Goal: Navigation & Orientation: Find specific page/section

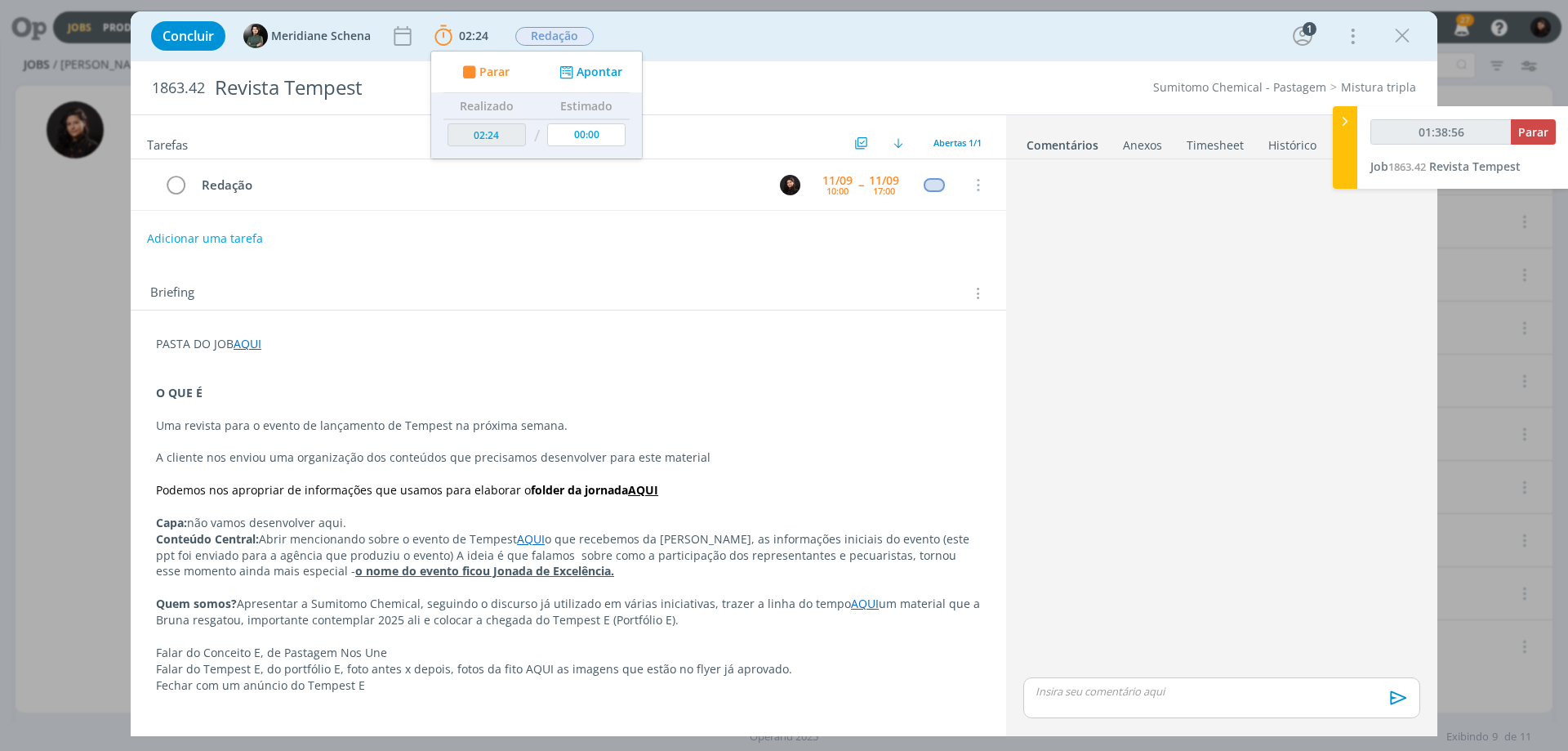
click at [247, 558] on p "Conteúdo Central: Abrir mencionando sobre o evento de Tempest AQUI o que recebe…" at bounding box center [568, 555] width 825 height 49
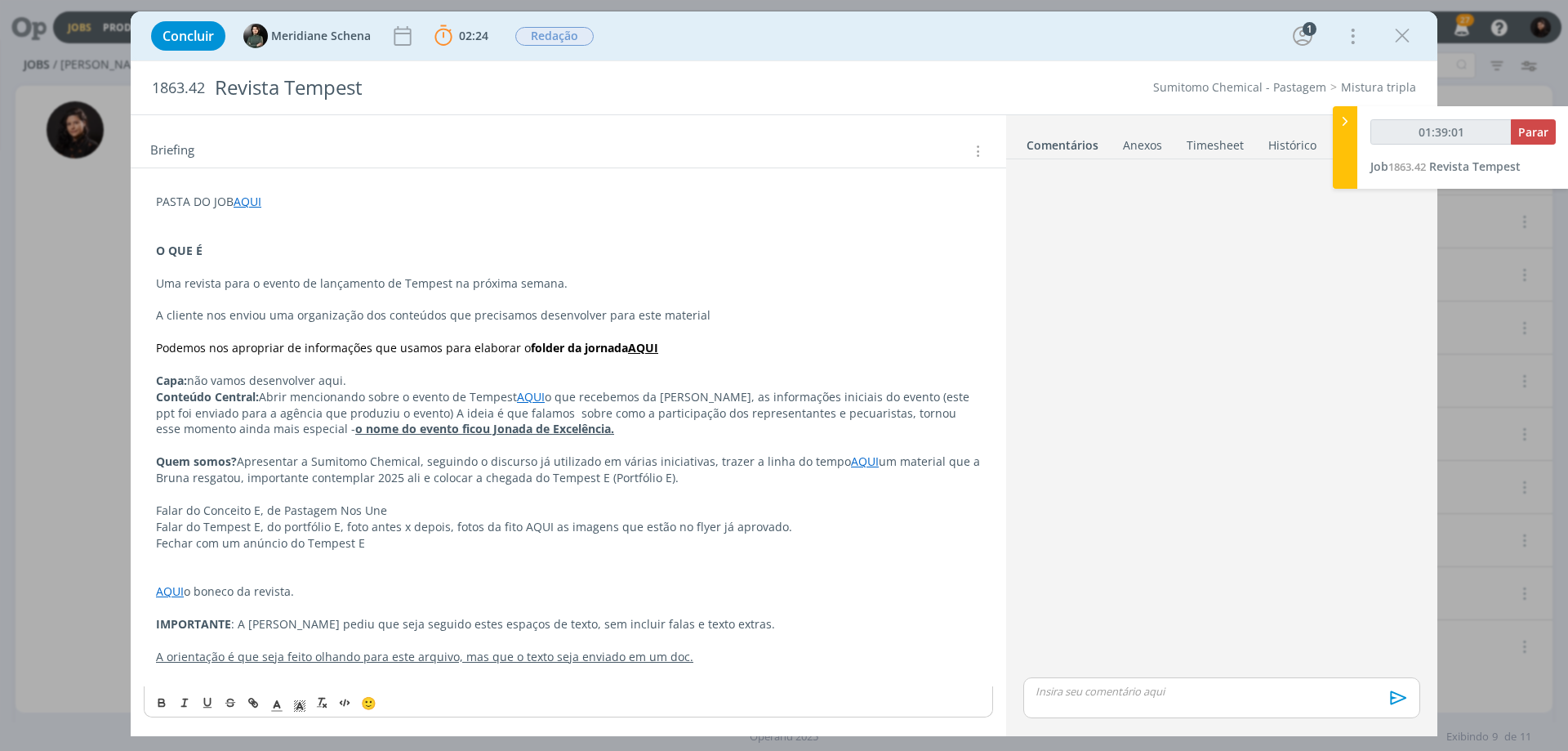
scroll to position [142, 0]
type input "01:46:20"
click at [1355, 112] on div at bounding box center [1345, 147] width 25 height 82
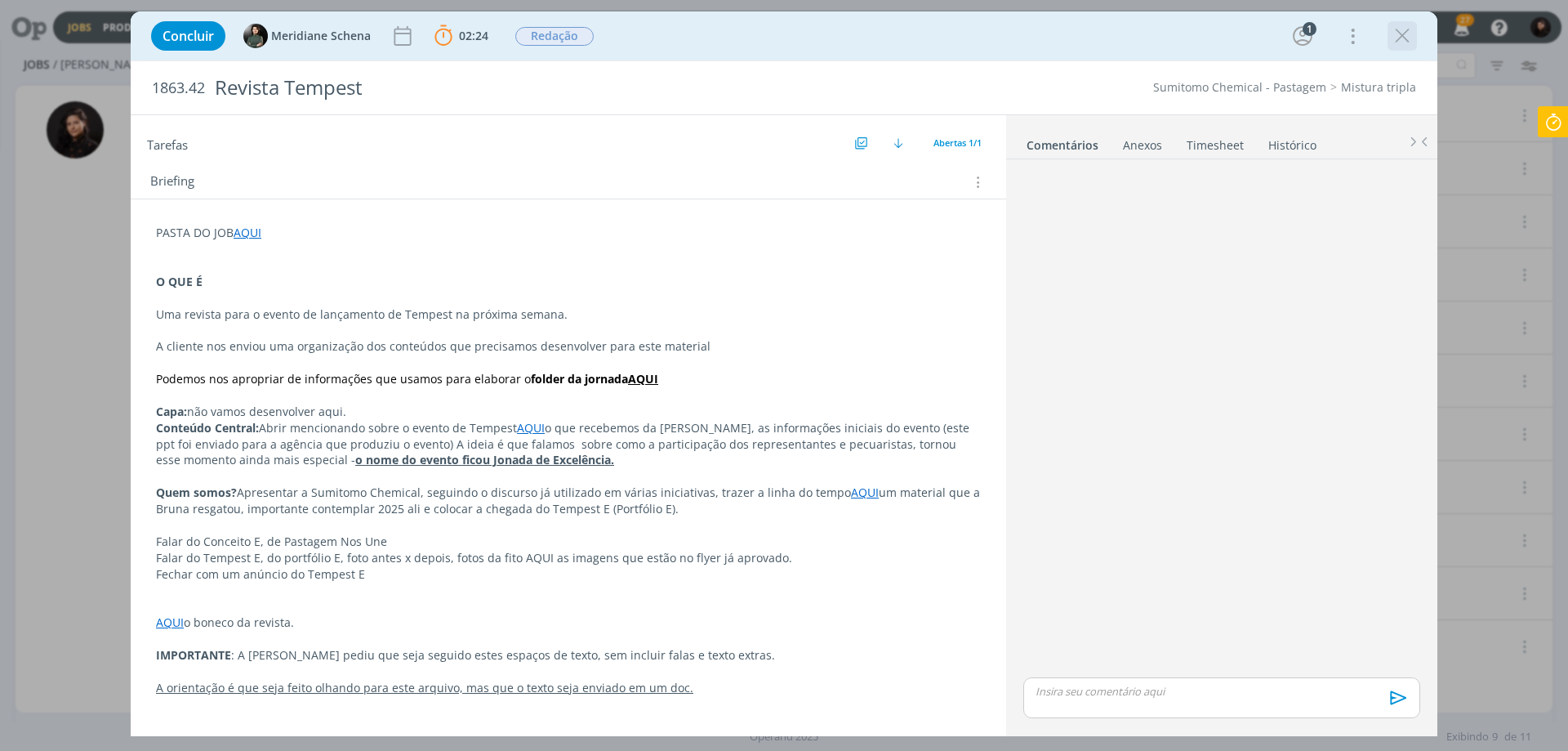
click at [1396, 40] on icon "dialog" at bounding box center [1401, 36] width 25 height 25
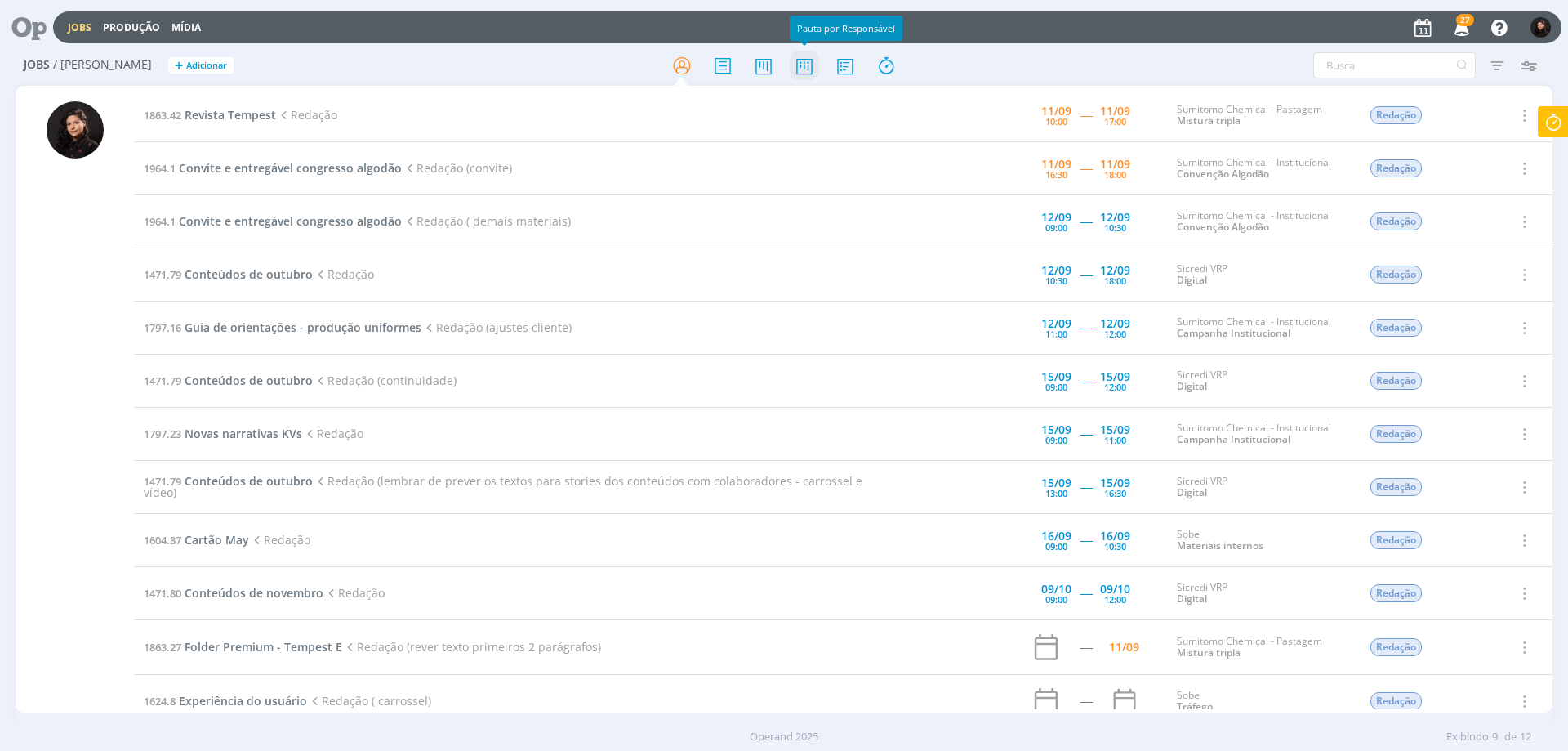
click at [812, 62] on icon at bounding box center [804, 65] width 30 height 32
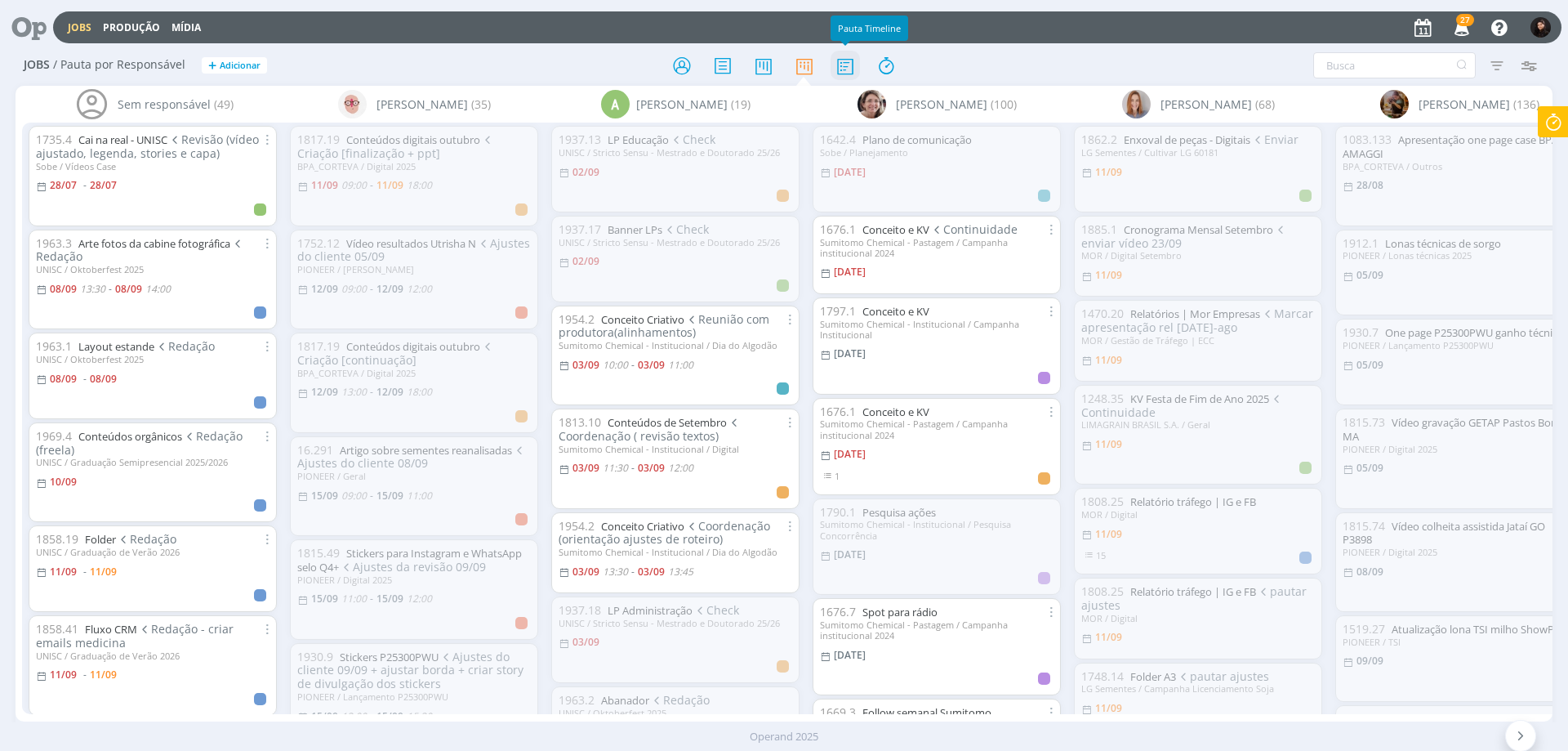
click at [853, 58] on icon at bounding box center [845, 65] width 30 height 32
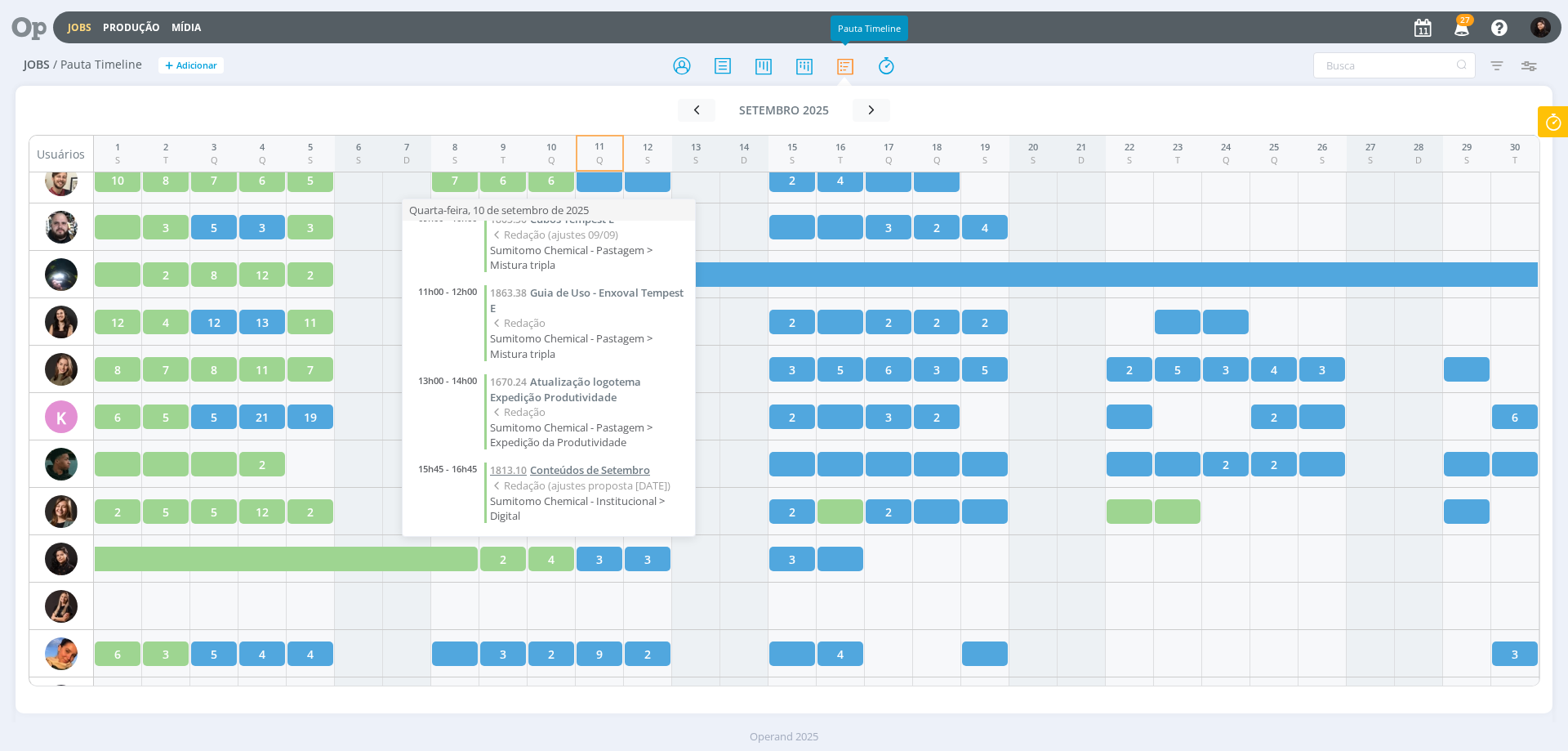
scroll to position [32, 0]
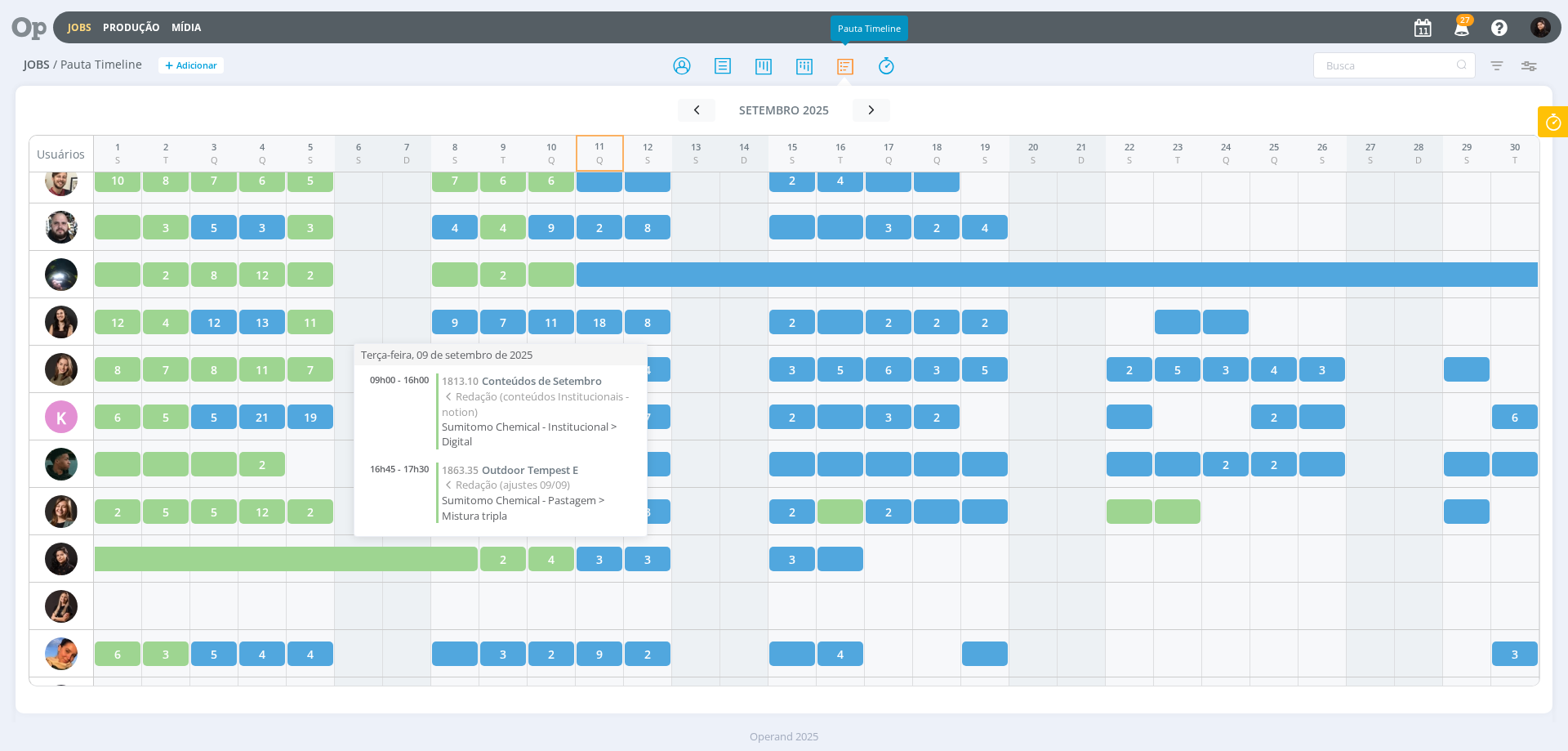
click at [549, 390] on span "Redação (conteúdos Institucionais - notion)" at bounding box center [540, 404] width 196 height 30
click at [558, 377] on span "Conteúdos de Setembro" at bounding box center [542, 380] width 120 height 15
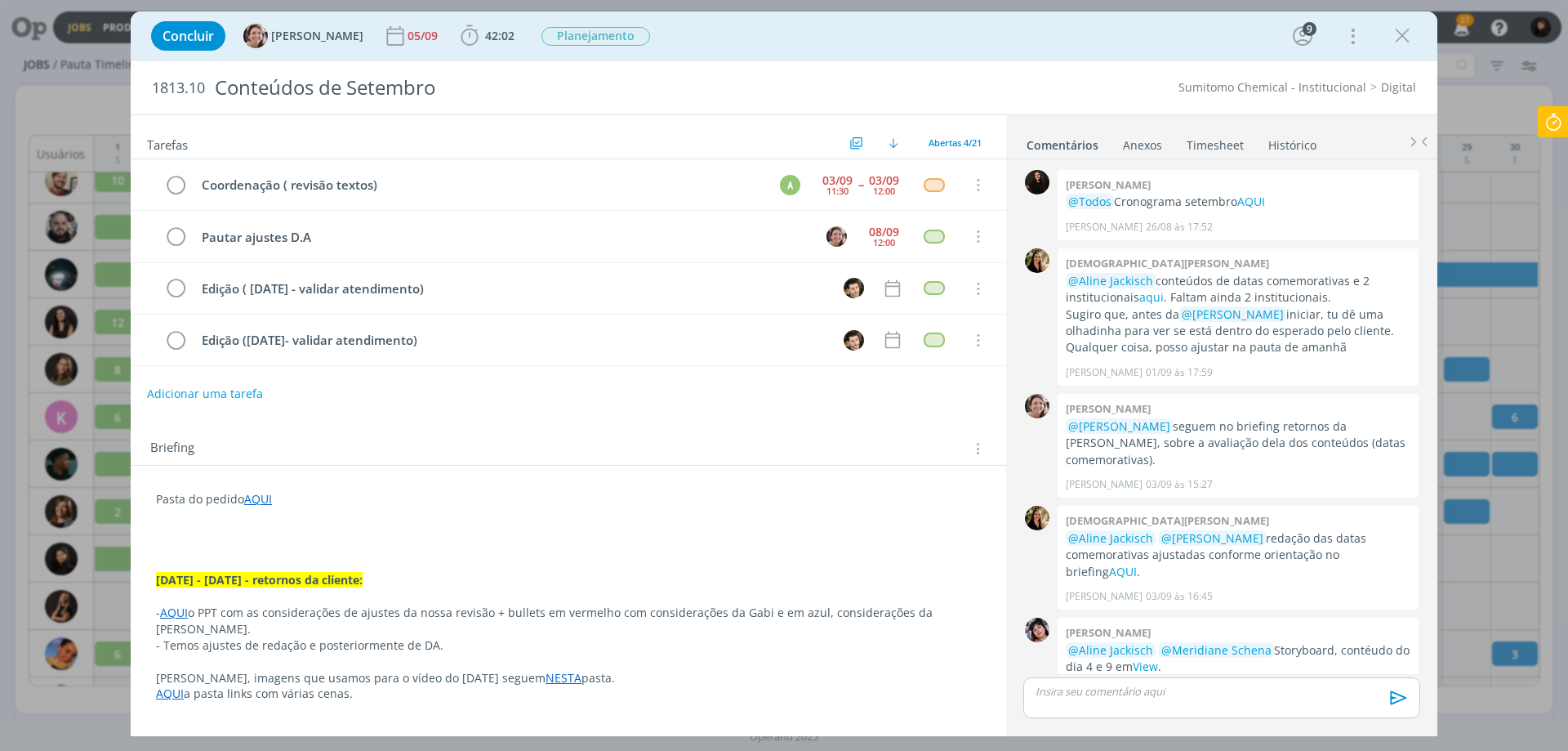
scroll to position [1245, 0]
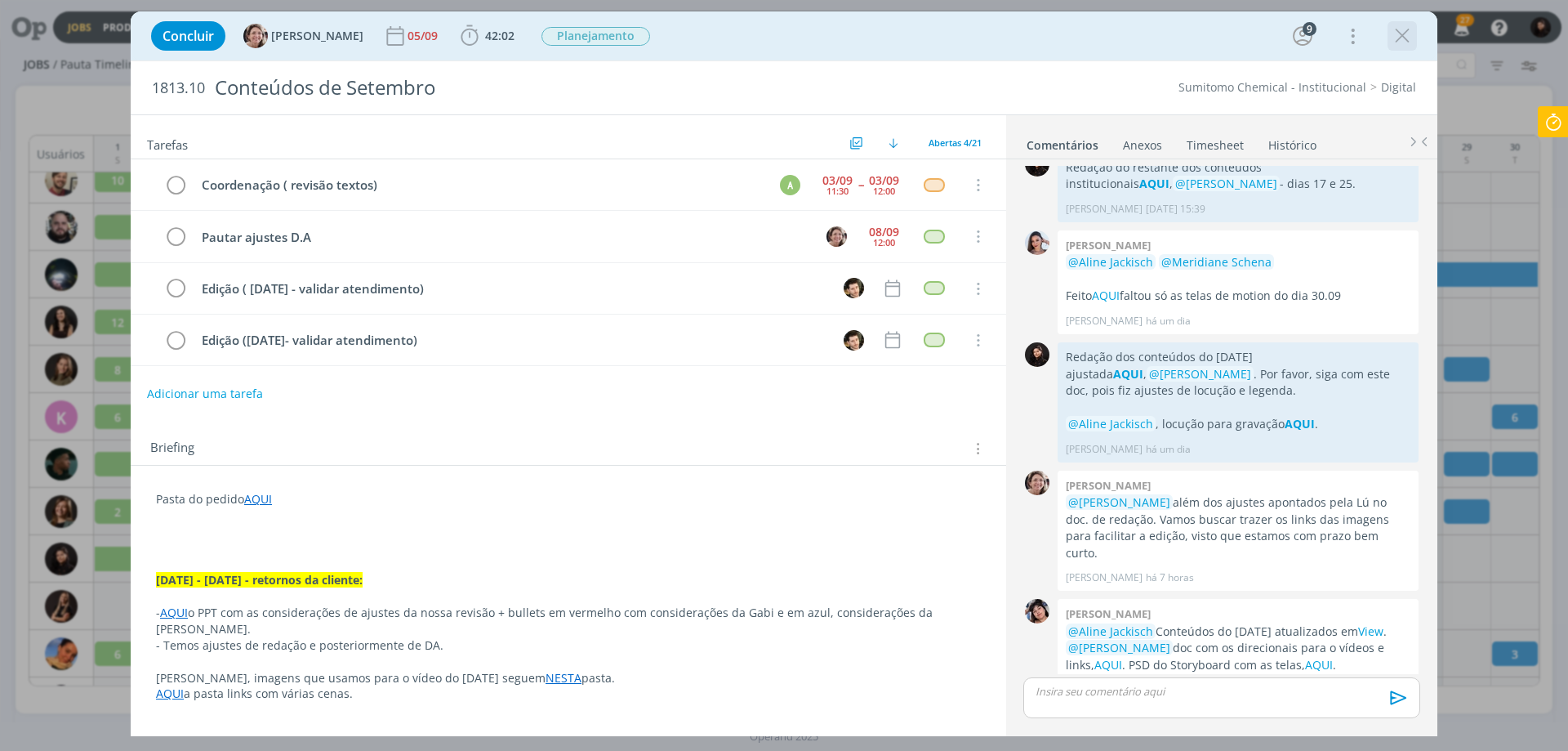
click at [1404, 45] on icon "dialog" at bounding box center [1401, 36] width 25 height 25
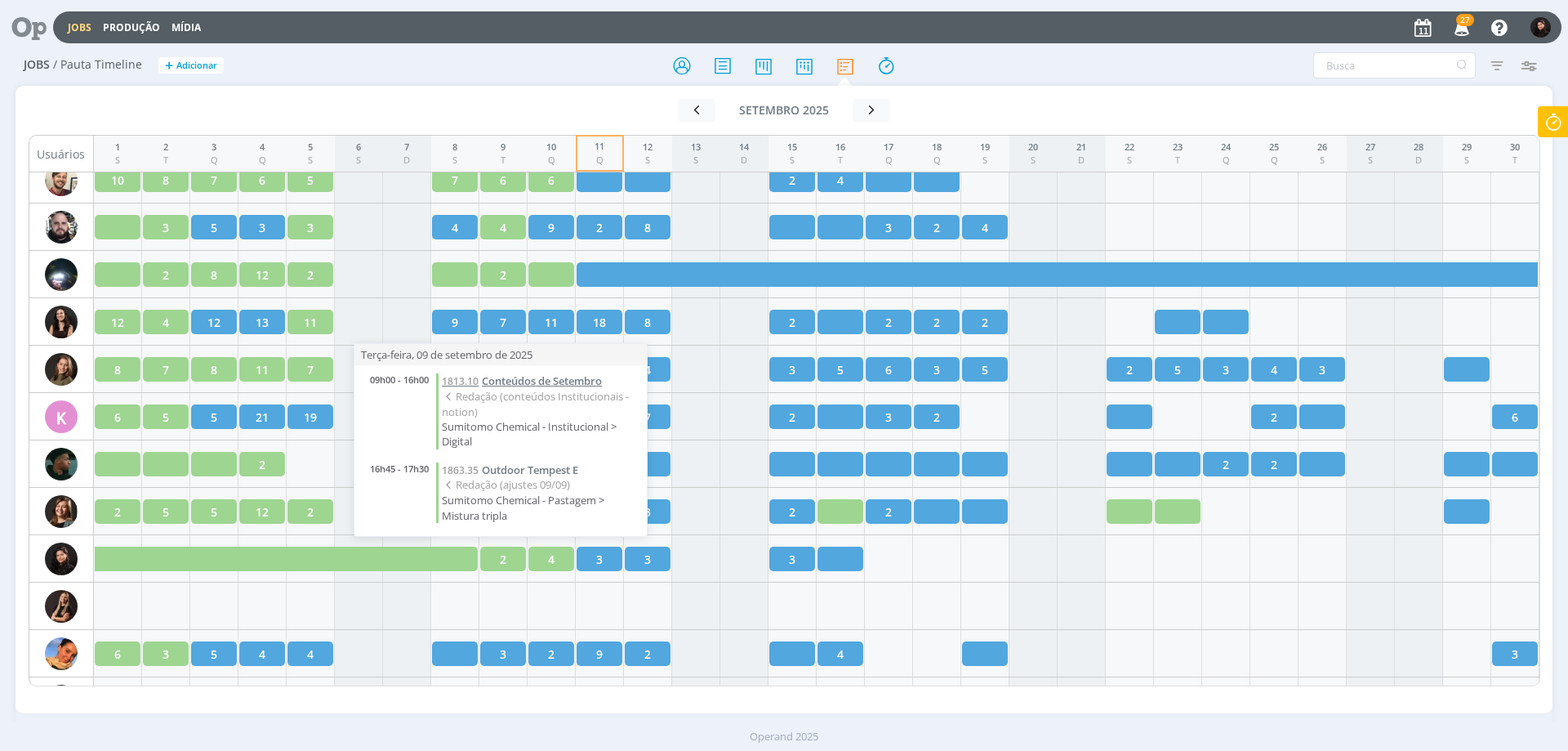
click at [569, 377] on span "Conteúdos de Setembro" at bounding box center [542, 380] width 120 height 15
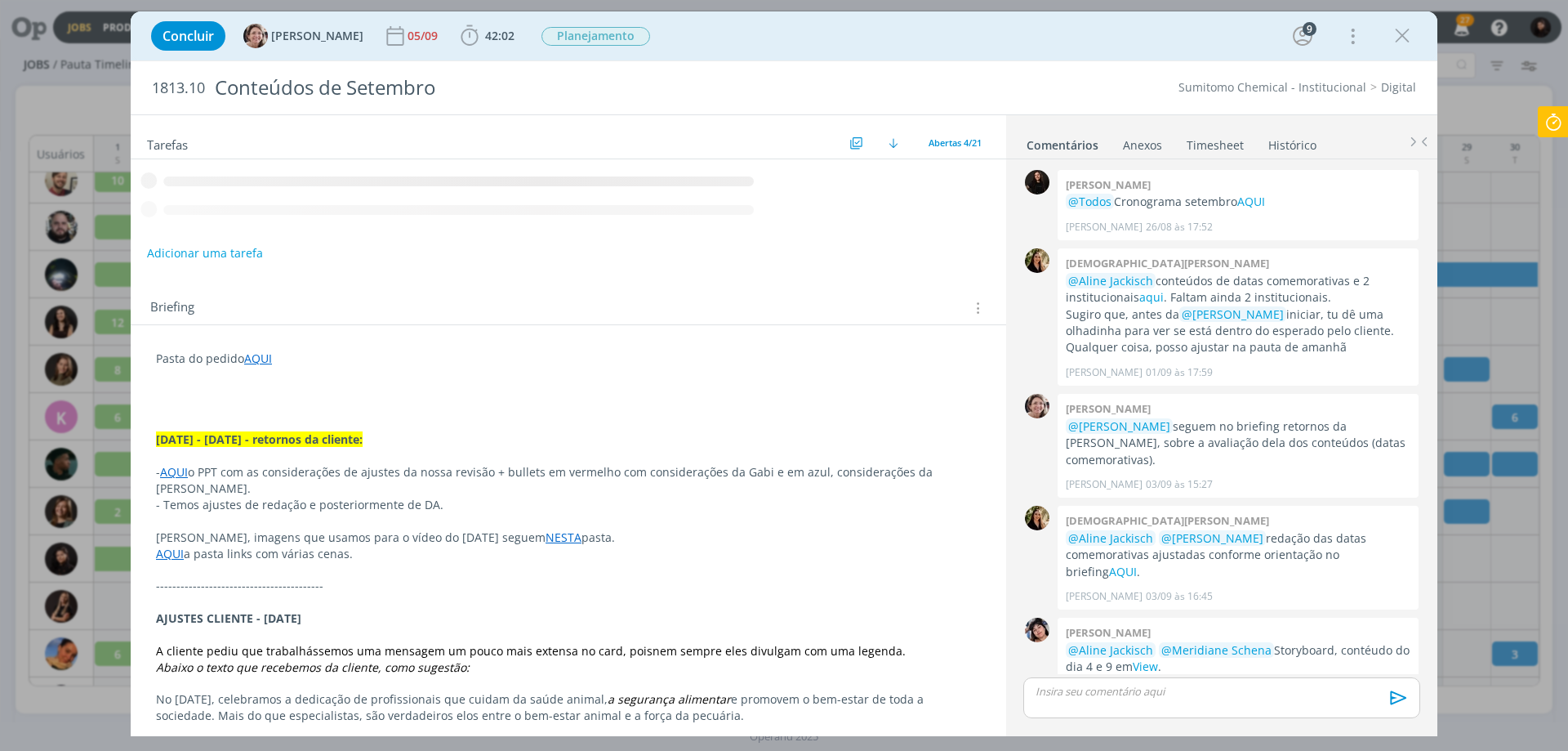
scroll to position [1245, 0]
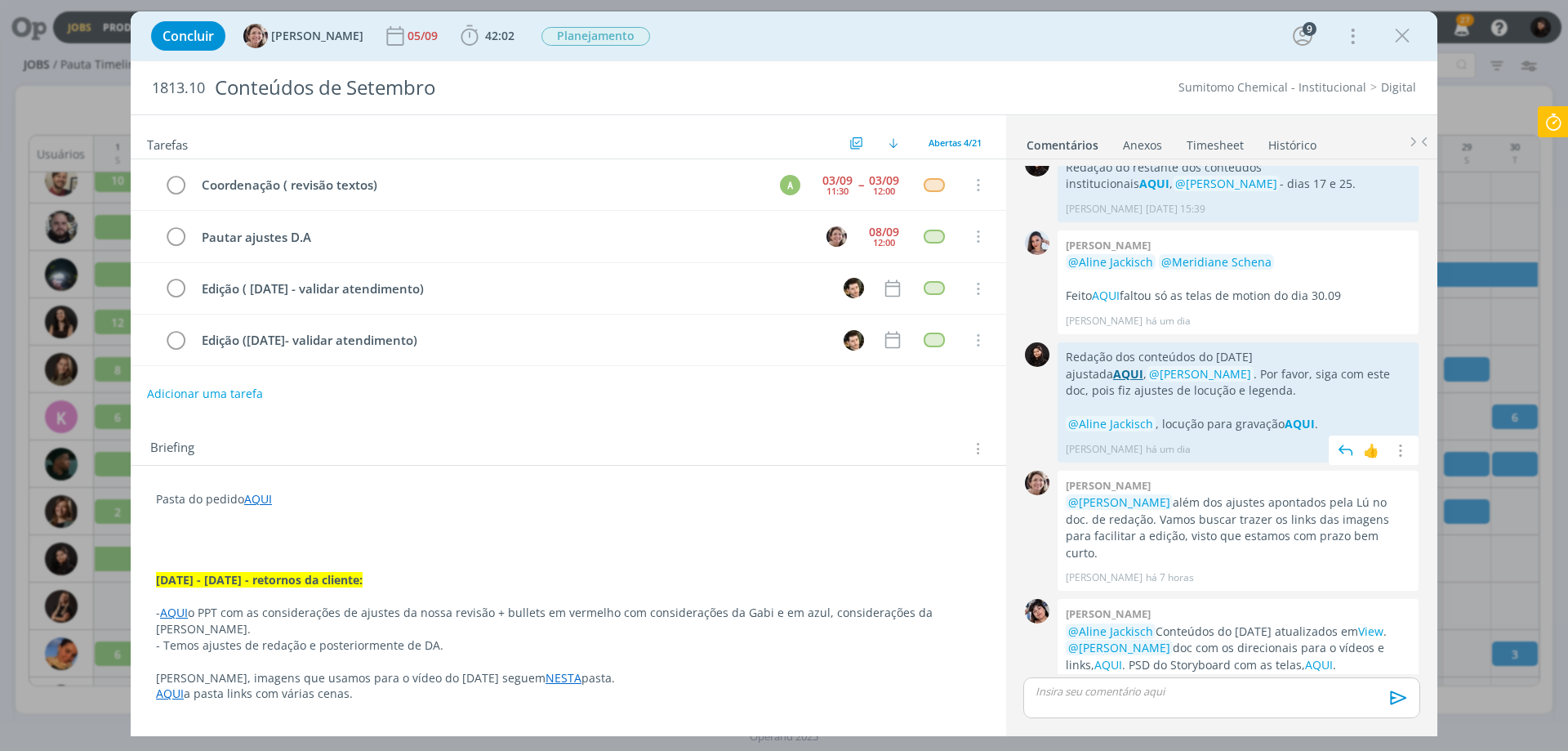
click at [1144, 366] on strong "AQUI" at bounding box center [1128, 374] width 30 height 16
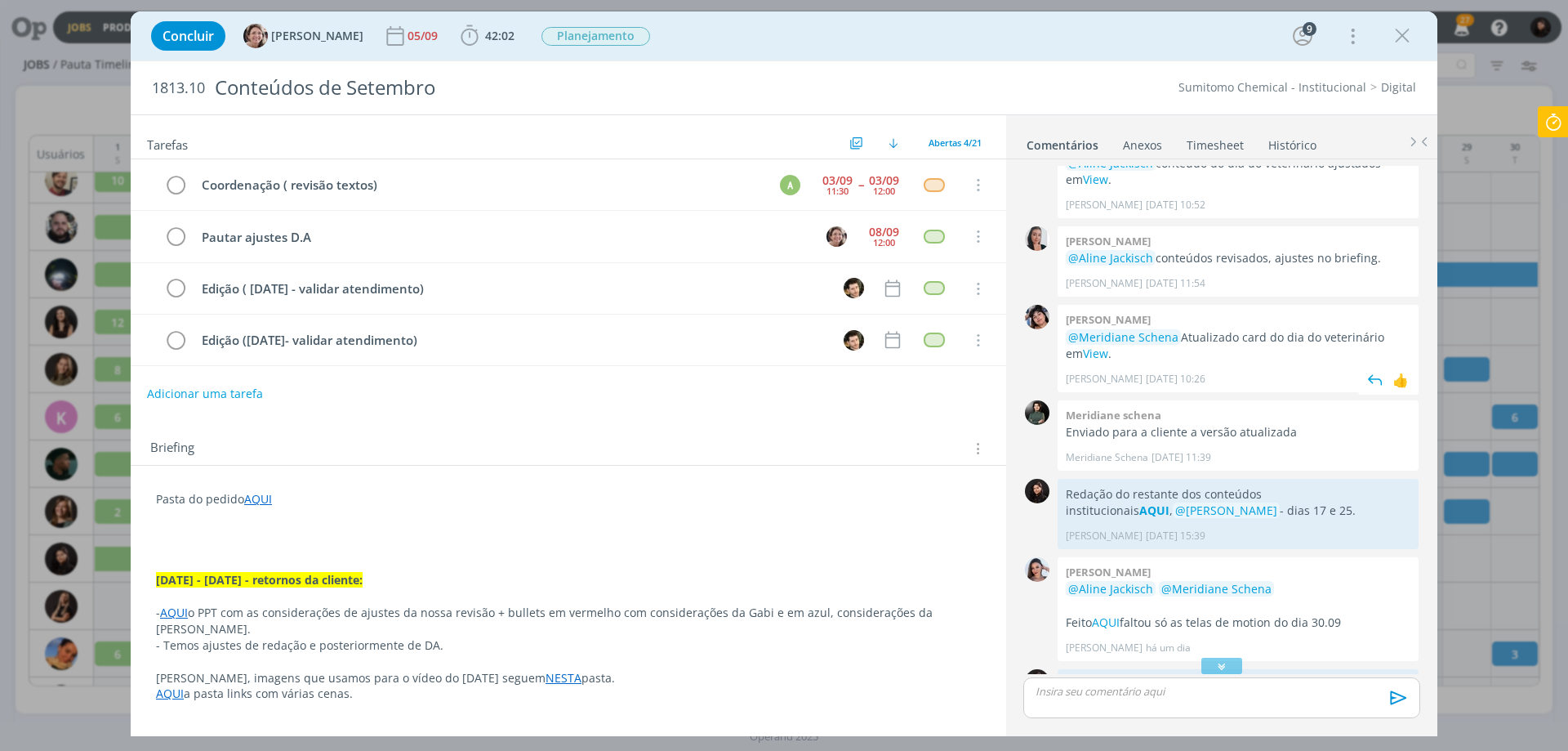
scroll to position [836, 0]
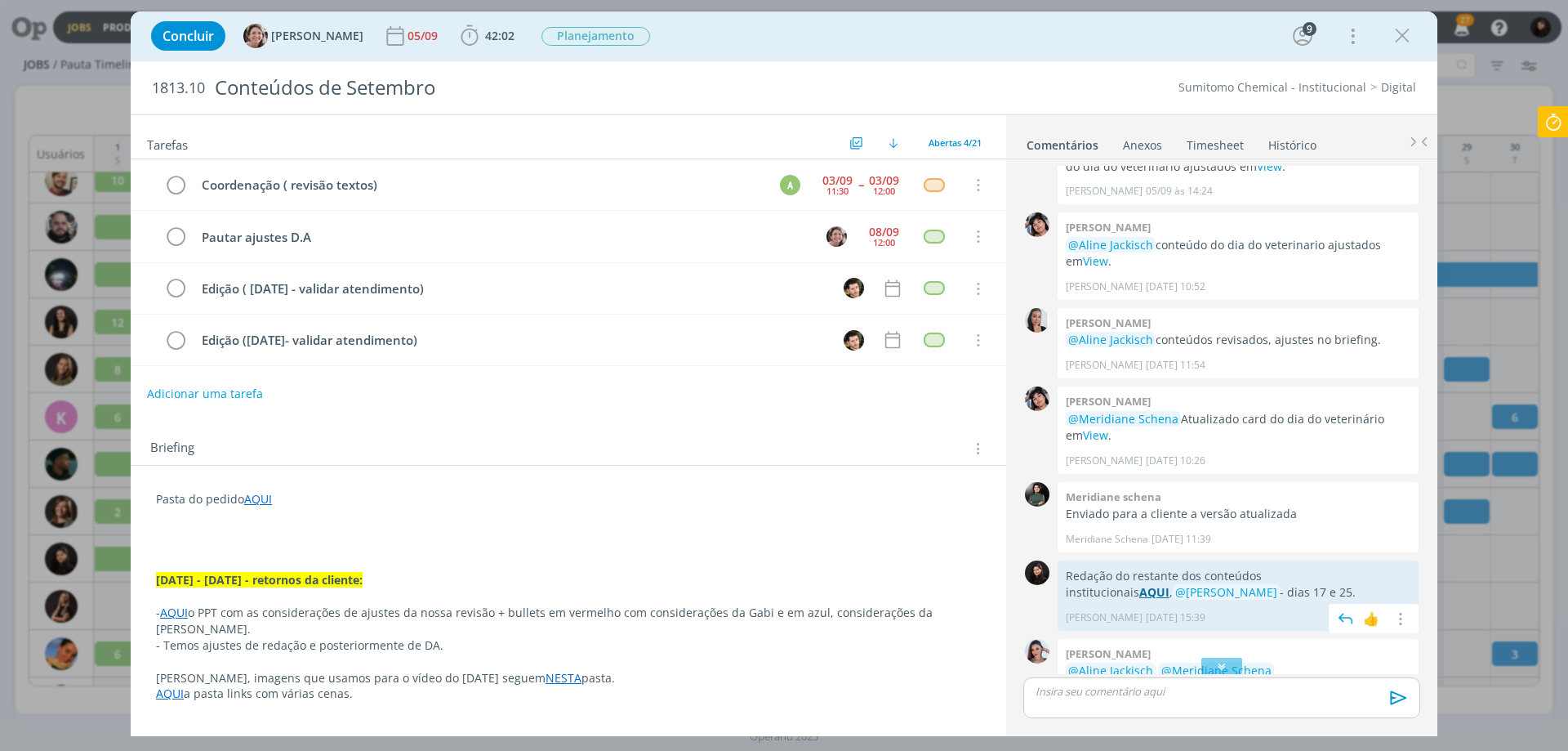
click at [1169, 584] on strong "AQUI" at bounding box center [1154, 592] width 30 height 16
